Goal: Find specific page/section

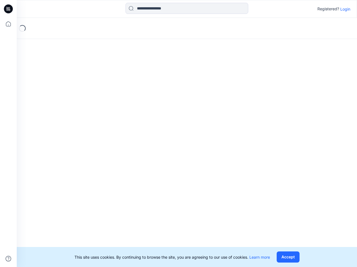
click at [178, 134] on div "Loading..." at bounding box center [187, 143] width 340 height 250
click at [9, 9] on icon at bounding box center [9, 9] width 2 height 0
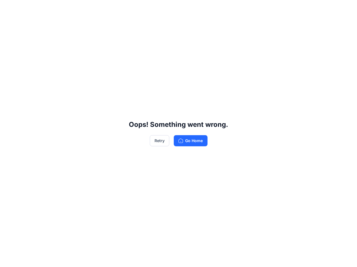
click at [8, 24] on div "Oops! Something went wrong. Retry Go Home" at bounding box center [178, 133] width 357 height 267
click at [8, 259] on div "Oops! Something went wrong. Retry Go Home" at bounding box center [178, 133] width 357 height 267
click at [187, 8] on div "Oops! Something went wrong. Retry Go Home" at bounding box center [178, 133] width 357 height 267
click at [345, 9] on div "Oops! Something went wrong. Retry Go Home" at bounding box center [178, 133] width 357 height 267
click at [287, 257] on div "Oops! Something went wrong. Retry Go Home" at bounding box center [178, 133] width 357 height 267
